Goal: Go to known website: Access a specific website the user already knows

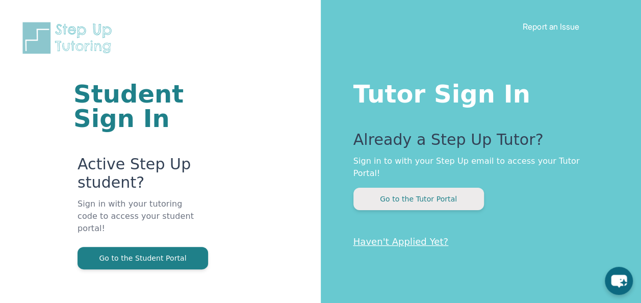
click at [414, 188] on button "Go to the Tutor Portal" at bounding box center [419, 199] width 131 height 22
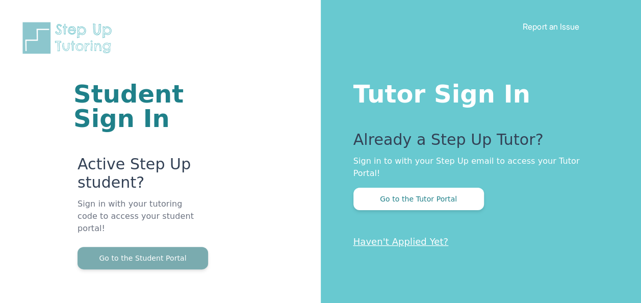
click at [151, 253] on button "Go to the Student Portal" at bounding box center [143, 258] width 131 height 22
click at [147, 247] on button "Go to the Student Portal" at bounding box center [143, 258] width 131 height 22
